Goal: Navigation & Orientation: Find specific page/section

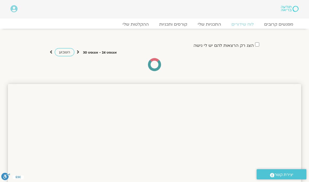
click at [245, 23] on link "לוח שידורים" at bounding box center [242, 24] width 33 height 5
click at [246, 25] on link "לוח שידורים" at bounding box center [242, 24] width 33 height 5
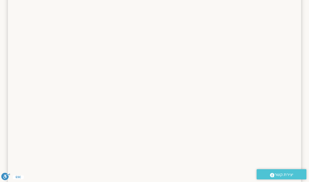
scroll to position [110, 0]
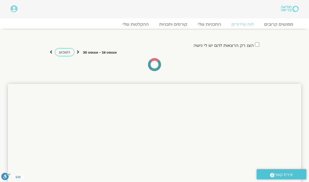
click at [249, 25] on link "לוח שידורים" at bounding box center [242, 24] width 33 height 5
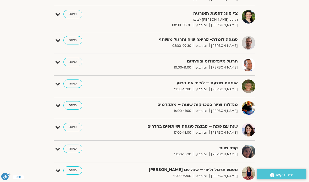
scroll to position [149, 0]
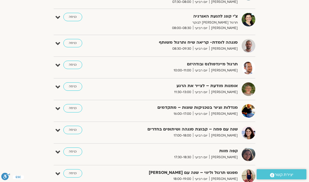
click at [72, 87] on link "כניסה" at bounding box center [72, 87] width 19 height 8
click at [74, 83] on link "כניסה" at bounding box center [72, 87] width 19 height 8
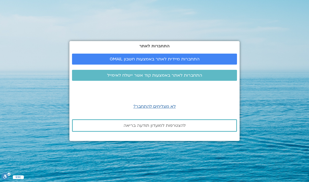
click at [188, 65] on link "התחברות מיידית לאתר באמצעות חשבון GMAIL" at bounding box center [154, 59] width 165 height 11
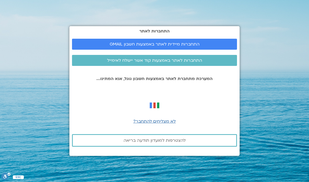
click at [195, 50] on link "התחברות מיידית לאתר באמצעות חשבון GMAIL" at bounding box center [154, 44] width 165 height 11
click at [170, 50] on link "התחברות מיידית לאתר באמצעות חשבון GMAIL" at bounding box center [154, 44] width 165 height 11
